Goal: Participate in discussion

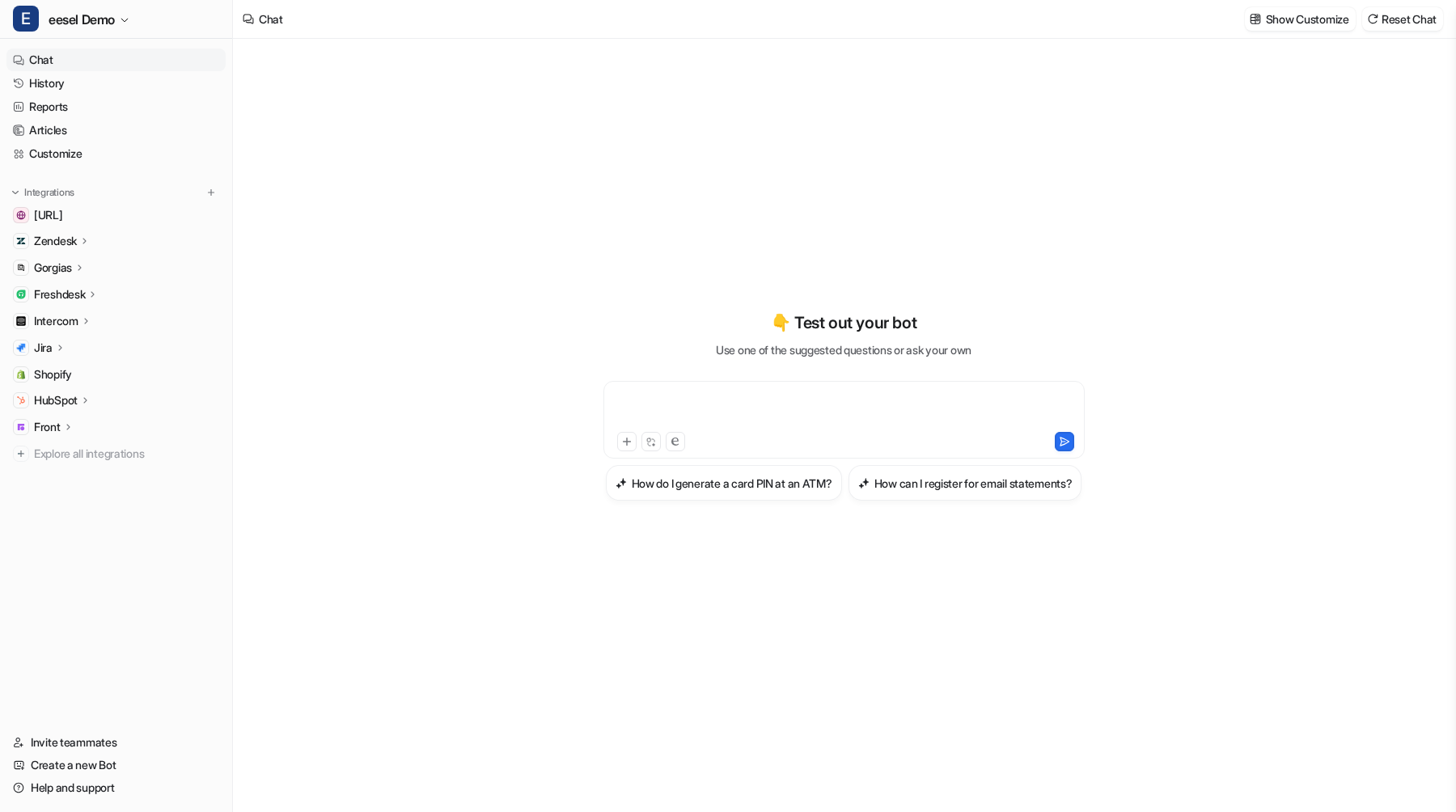
click at [898, 392] on div at bounding box center [844, 410] width 473 height 37
paste div
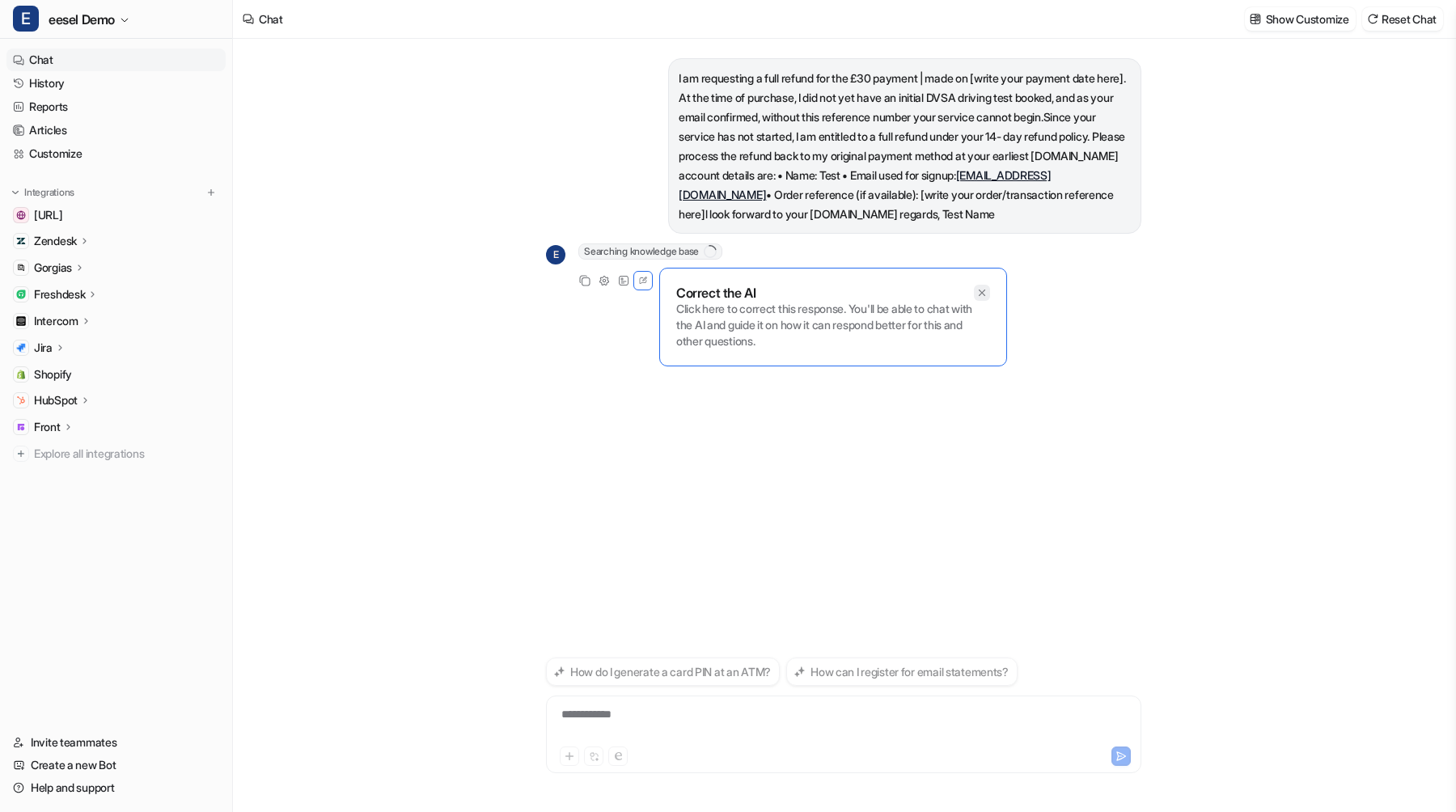
click at [984, 294] on icon at bounding box center [983, 292] width 7 height 7
